Goal: Check status: Check status

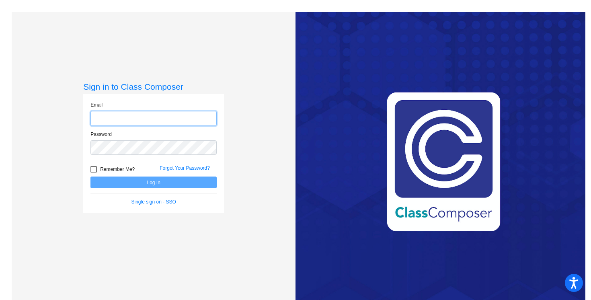
type input "[EMAIL_ADDRESS][PERSON_NAME][DOMAIN_NAME]"
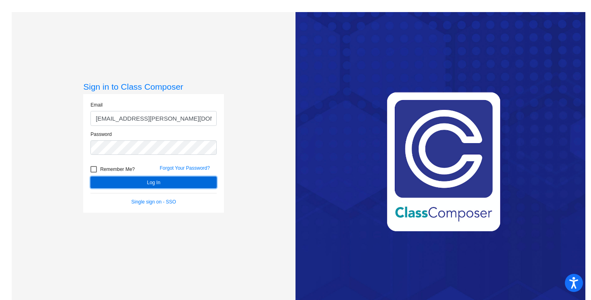
click at [181, 181] on button "Log In" at bounding box center [153, 183] width 126 height 12
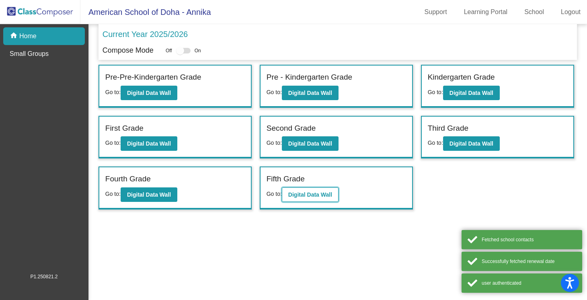
click at [313, 194] on b "Digital Data Wall" at bounding box center [310, 194] width 44 height 6
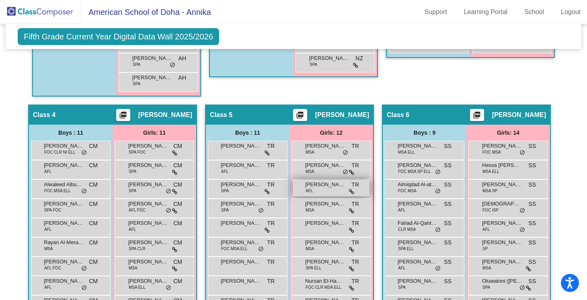
scroll to position [607, 0]
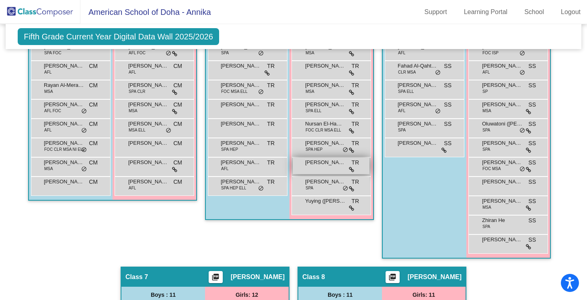
click at [317, 164] on span "[PERSON_NAME]" at bounding box center [325, 162] width 40 height 8
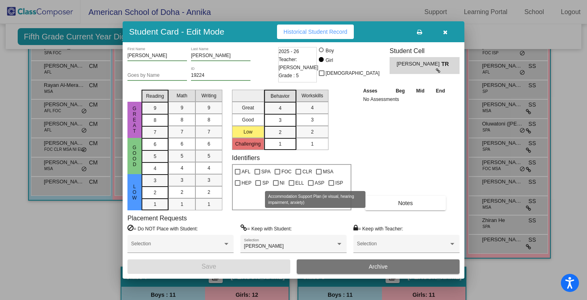
scroll to position [0, 0]
click at [330, 34] on span "Historical Student Record" at bounding box center [316, 32] width 64 height 6
click at [447, 66] on span "TR" at bounding box center [447, 64] width 11 height 8
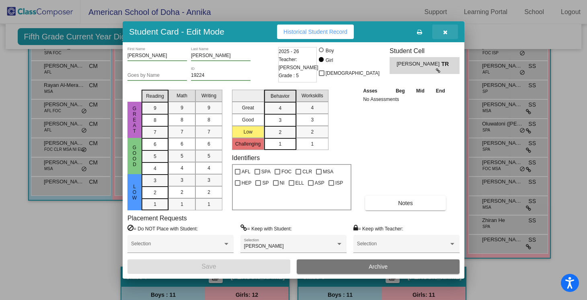
click at [444, 32] on icon "button" at bounding box center [445, 32] width 4 height 6
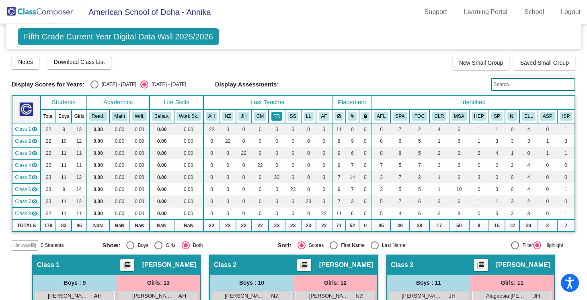
click at [277, 117] on button "TR" at bounding box center [276, 116] width 11 height 9
